Goal: Task Accomplishment & Management: Use online tool/utility

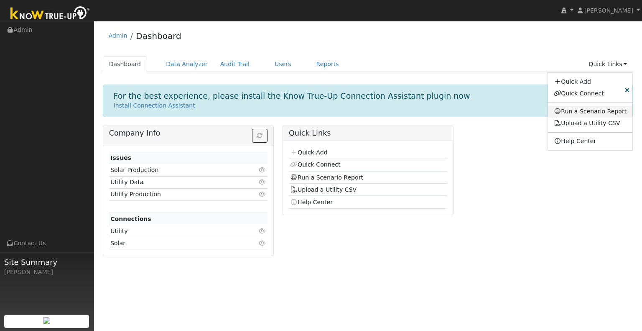
click at [589, 111] on link "Run a Scenario Report" at bounding box center [590, 112] width 85 height 12
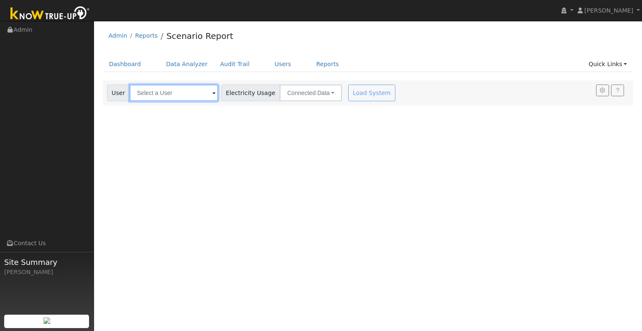
click at [164, 93] on input "text" at bounding box center [174, 92] width 89 height 17
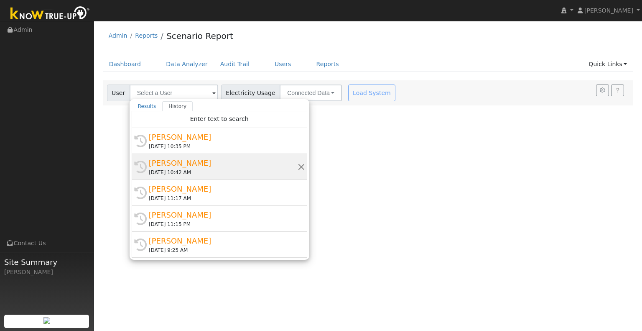
click at [175, 165] on div "[PERSON_NAME]" at bounding box center [223, 162] width 149 height 11
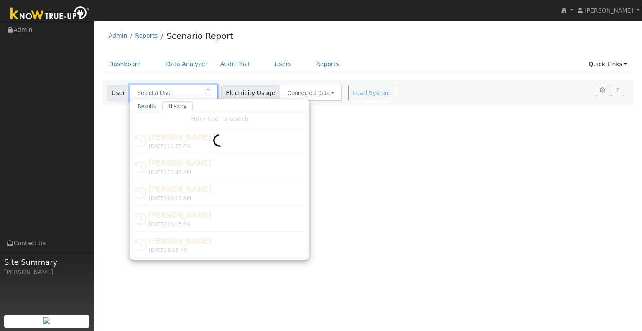
type input "[PERSON_NAME]"
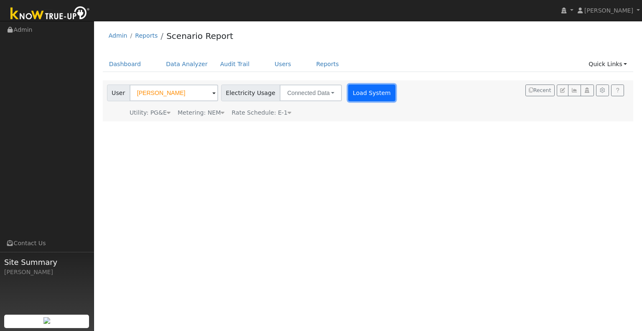
click at [361, 97] on button "Load System" at bounding box center [372, 92] width 48 height 17
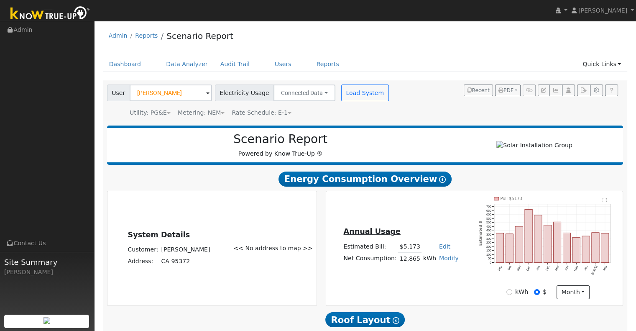
click at [442, 261] on link "Modify" at bounding box center [449, 258] width 20 height 7
click at [432, 272] on link "Add Consumption" at bounding box center [418, 272] width 70 height 12
type input "12865"
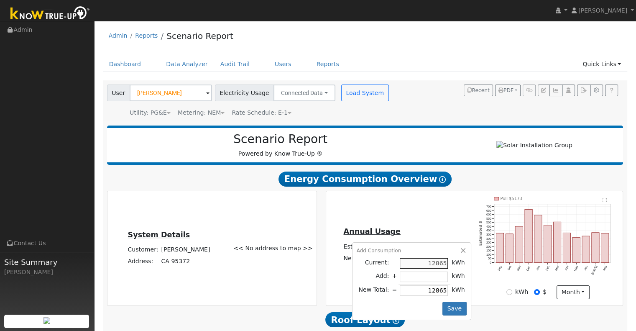
type input "-2"
type input "12863"
type input "-24"
type input "12841"
type input "-240"
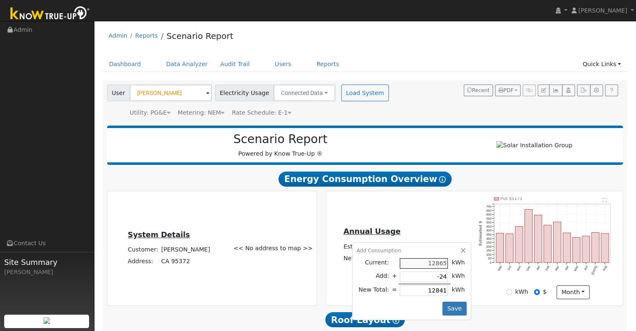
type input "12625"
type input "-2400"
type input "10465"
drag, startPoint x: 433, startPoint y: 279, endPoint x: 445, endPoint y: 279, distance: 12.1
click at [445, 279] on tr "Add: + -2400 kWh" at bounding box center [412, 277] width 110 height 14
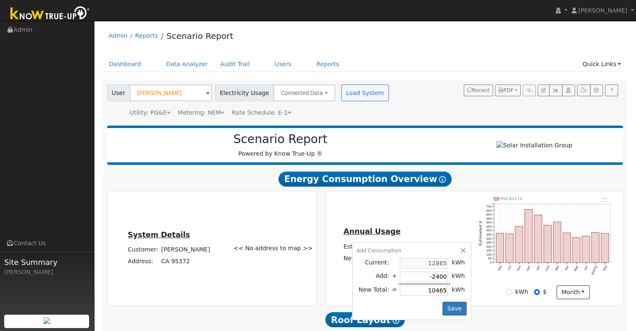
type input "-245"
type input "12620"
type input "-2450"
type input "10415"
type input "-2450"
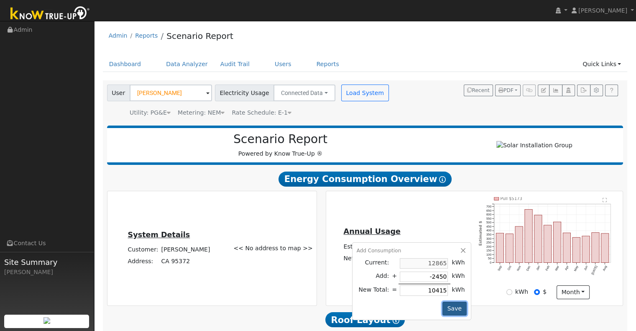
click at [449, 309] on button "Save" at bounding box center [454, 308] width 24 height 14
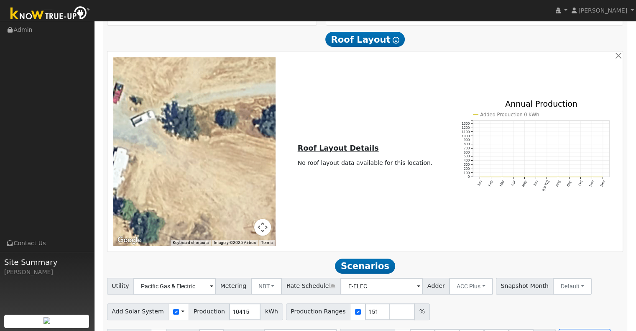
scroll to position [307, 0]
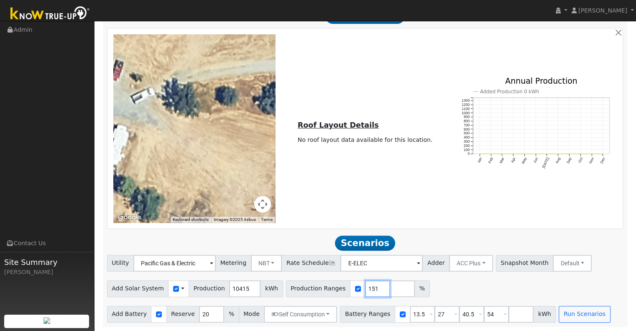
drag, startPoint x: 359, startPoint y: 287, endPoint x: 340, endPoint y: 275, distance: 22.7
click at [328, 284] on div "Production Ranges 151 %" at bounding box center [358, 288] width 144 height 17
type input "117"
click at [460, 316] on input "40.5" at bounding box center [471, 314] width 25 height 17
type input "54"
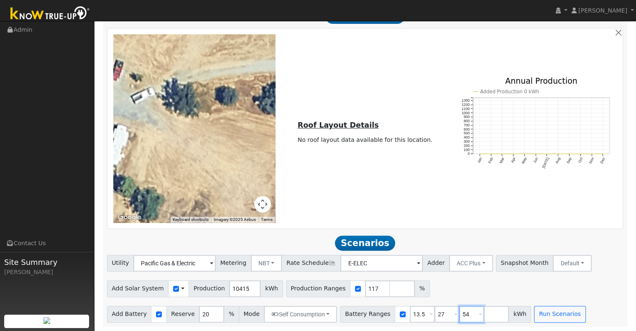
type input "5"
drag, startPoint x: 407, startPoint y: 314, endPoint x: 368, endPoint y: 314, distance: 39.7
click at [368, 314] on div "Battery Ranges 13.5 Overrides Reserve % Mode None None Self Consumption Peak Sa…" at bounding box center [423, 314] width 166 height 17
type input "15"
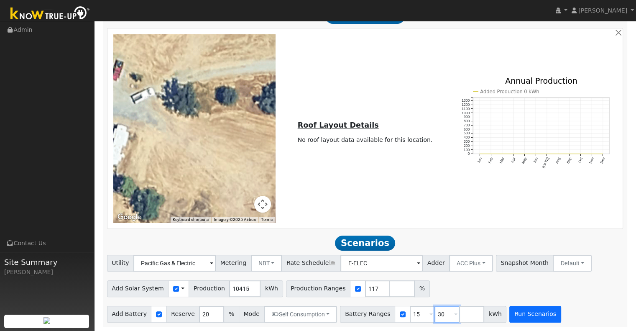
type input "30"
click at [517, 317] on button "Run Scenarios" at bounding box center [534, 314] width 51 height 17
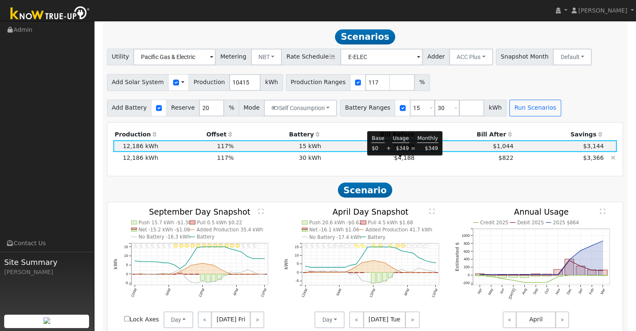
scroll to position [516, 0]
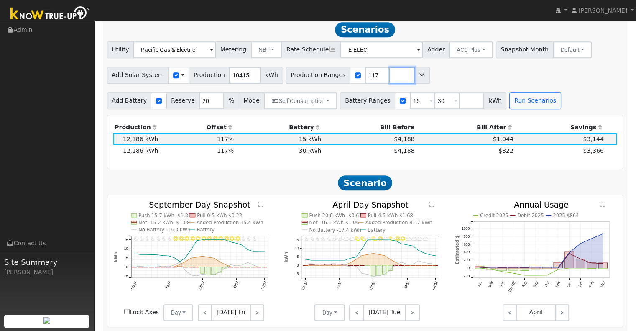
click at [390, 79] on input "number" at bounding box center [402, 75] width 25 height 17
type input "126"
click at [520, 106] on button "Run Scenarios" at bounding box center [534, 100] width 51 height 17
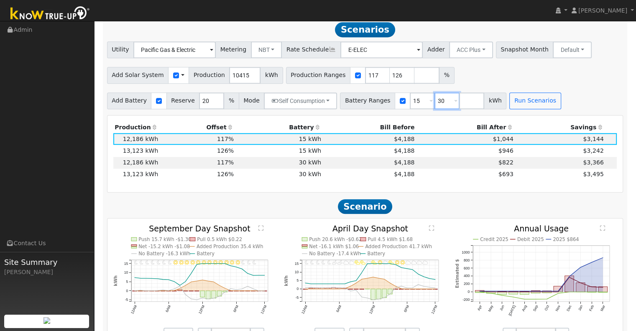
click at [434, 98] on input "30" at bounding box center [446, 100] width 25 height 17
type input "3"
click at [414, 79] on input "number" at bounding box center [426, 75] width 25 height 17
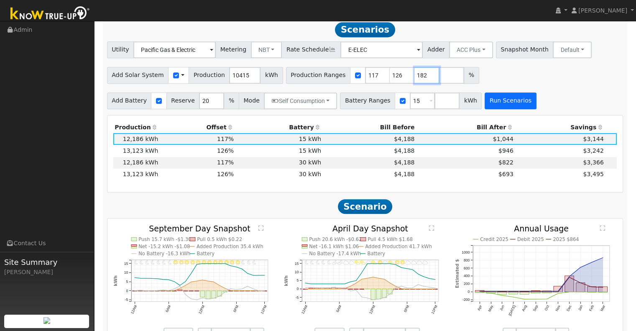
type input "182"
click at [485, 100] on button "Run Scenarios" at bounding box center [510, 100] width 51 height 17
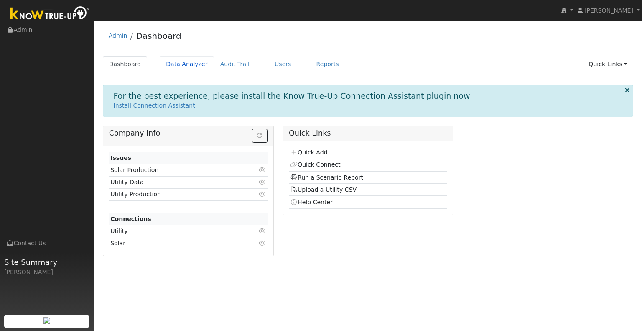
click at [189, 64] on link "Data Analyzer" at bounding box center [187, 63] width 54 height 15
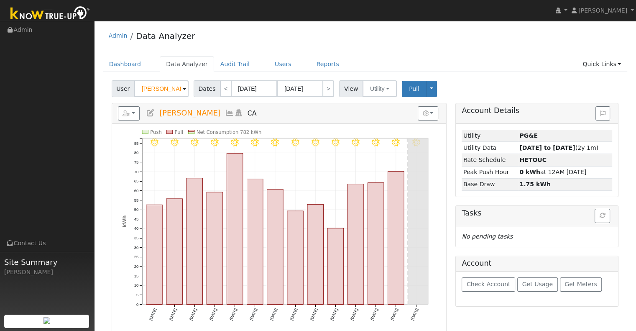
click at [170, 89] on input "Matthew Middleton" at bounding box center [161, 88] width 54 height 17
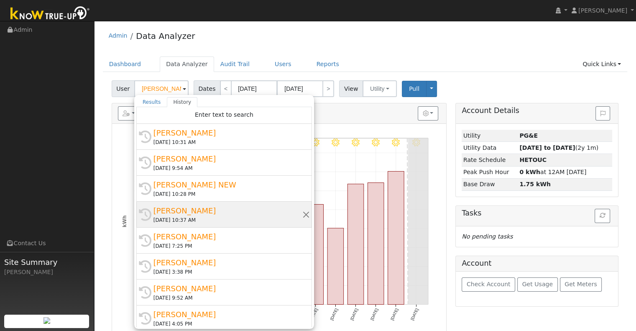
click at [192, 221] on div "08/29/2025 10:37 AM" at bounding box center [227, 220] width 149 height 8
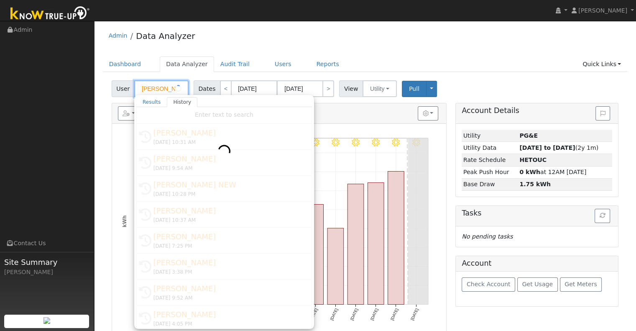
type input "Donna Breton"
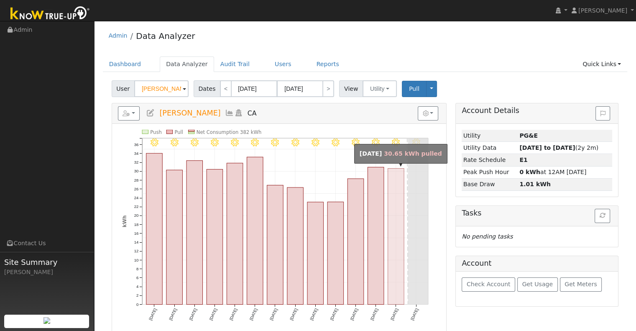
click at [396, 210] on rect "onclick=""" at bounding box center [396, 237] width 16 height 136
type input "09/01/2025"
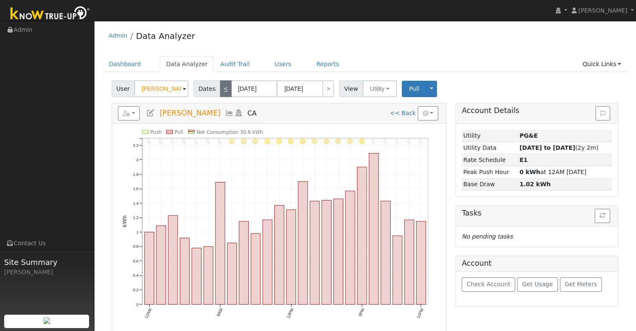
click at [222, 90] on link "<" at bounding box center [226, 88] width 12 height 17
type input "08/31/2025"
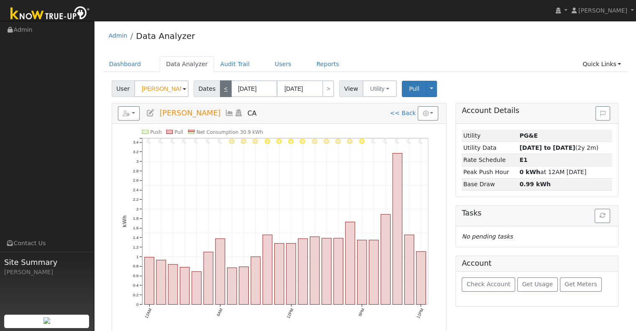
click at [220, 87] on link "<" at bounding box center [226, 88] width 12 height 17
type input "08/30/2025"
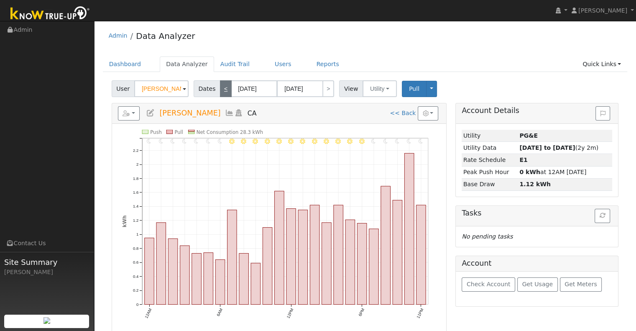
click at [221, 89] on link "<" at bounding box center [226, 88] width 12 height 17
type input "08/29/2025"
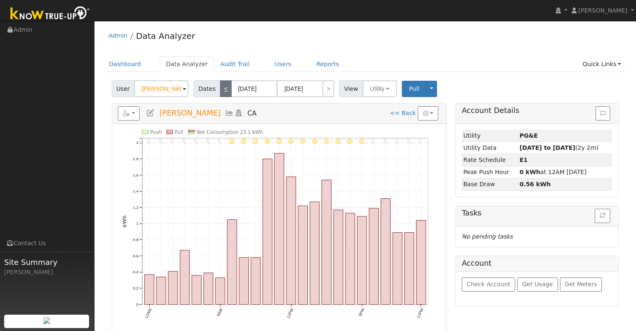
click at [222, 89] on link "<" at bounding box center [226, 88] width 12 height 17
type input "08/28/2025"
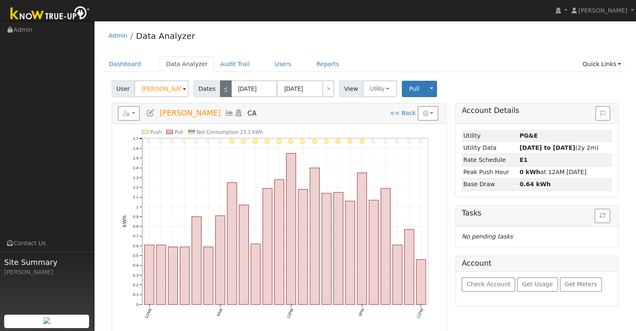
click at [222, 89] on link "<" at bounding box center [226, 88] width 12 height 17
type input "08/27/2025"
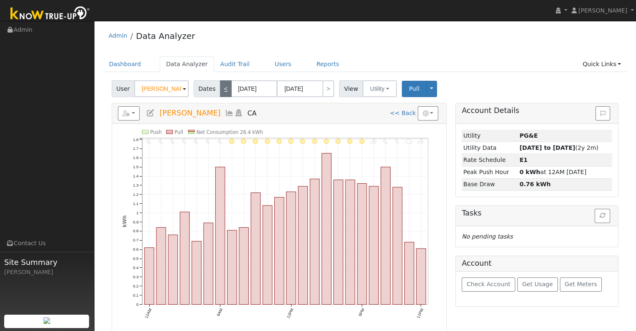
click at [220, 92] on link "<" at bounding box center [226, 88] width 12 height 17
type input "08/26/2025"
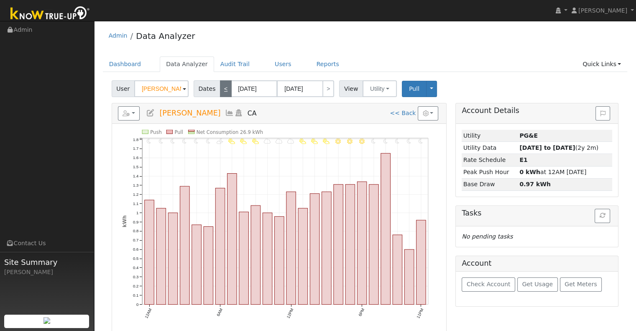
click at [220, 92] on link "<" at bounding box center [226, 88] width 12 height 17
type input "08/25/2025"
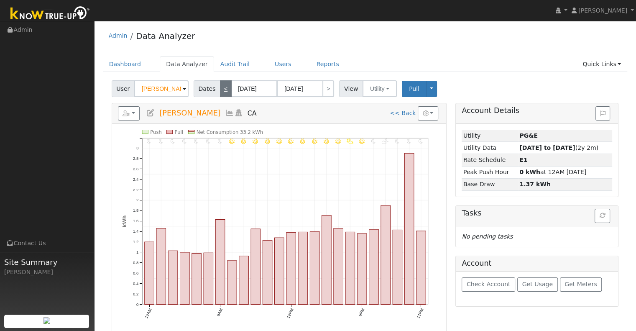
click at [220, 92] on link "<" at bounding box center [226, 88] width 12 height 17
type input "08/24/2025"
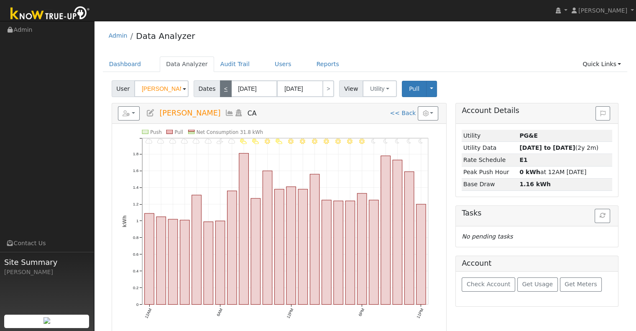
click at [221, 89] on link "<" at bounding box center [226, 88] width 12 height 17
type input "08/23/2025"
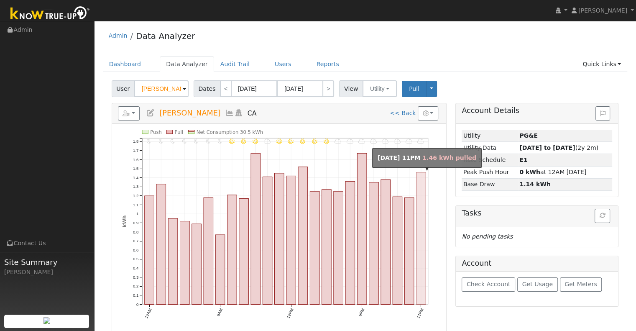
click at [419, 191] on rect "onclick=""" at bounding box center [421, 238] width 10 height 132
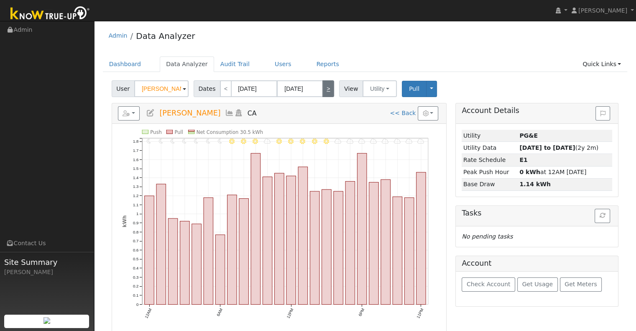
click at [322, 88] on link ">" at bounding box center [328, 88] width 12 height 17
type input "08/24/2025"
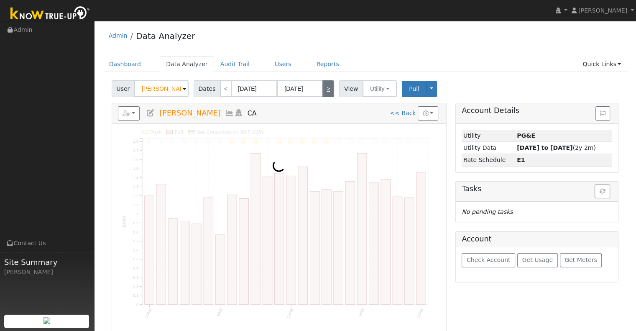
click at [322, 89] on link ">" at bounding box center [328, 88] width 12 height 17
type input "08/25/2025"
click at [322, 89] on link ">" at bounding box center [328, 88] width 12 height 17
type input "08/26/2025"
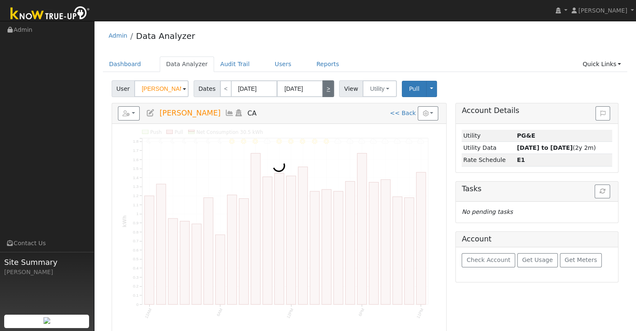
type input "08/26/2025"
click at [322, 89] on link ">" at bounding box center [328, 88] width 12 height 17
type input "08/27/2025"
click at [322, 89] on link ">" at bounding box center [328, 88] width 12 height 17
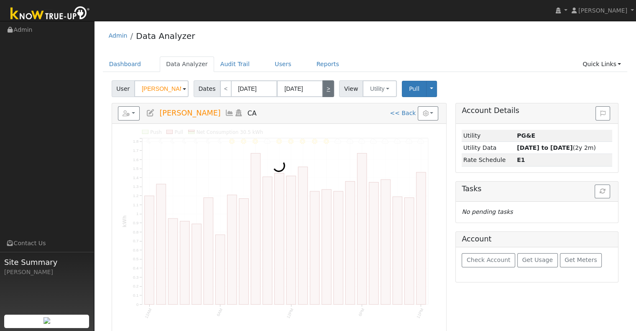
type input "08/28/2025"
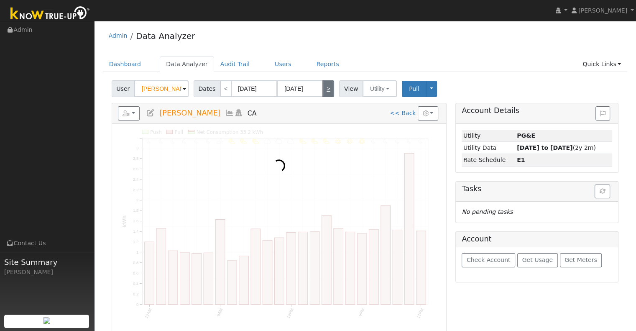
click at [322, 89] on link ">" at bounding box center [328, 88] width 12 height 17
type input "08/29/2025"
click at [322, 89] on link ">" at bounding box center [328, 88] width 12 height 17
type input "08/30/2025"
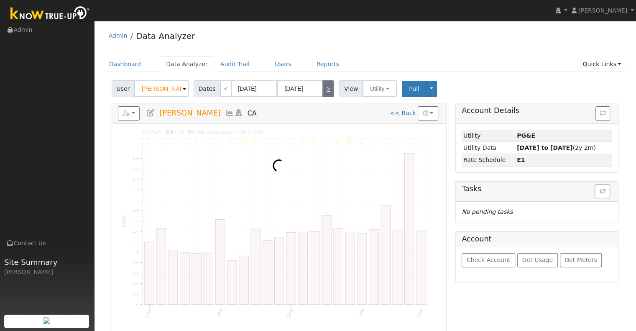
type input "08/30/2025"
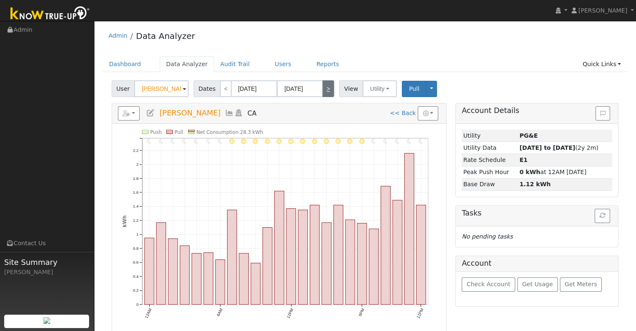
click at [322, 89] on link ">" at bounding box center [328, 88] width 12 height 17
type input "08/31/2025"
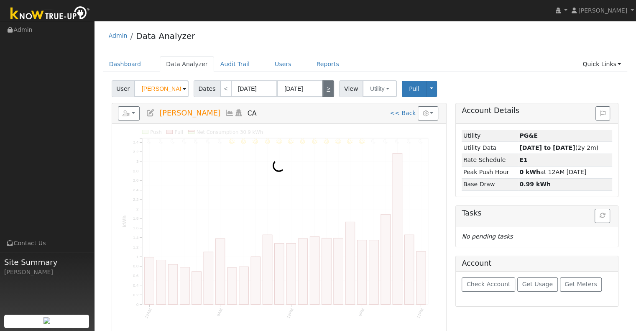
click at [322, 89] on link ">" at bounding box center [328, 88] width 12 height 17
type input "09/01/2025"
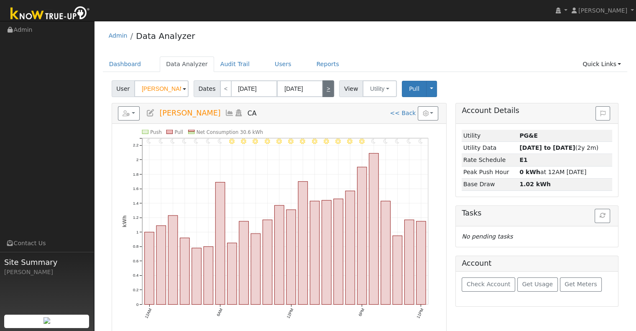
click at [322, 90] on link ">" at bounding box center [328, 88] width 12 height 17
type input "09/02/2025"
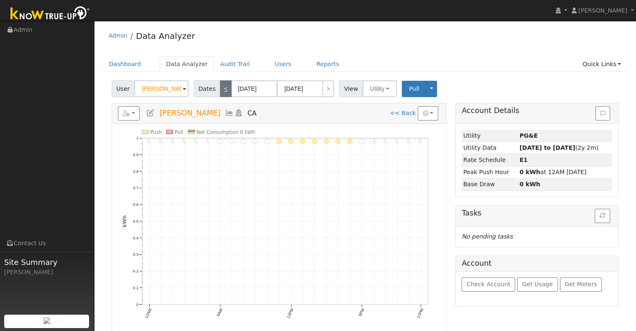
click at [223, 88] on link "<" at bounding box center [226, 88] width 12 height 17
type input "09/01/2025"
